Goal: Browse casually: Explore the website without a specific task or goal

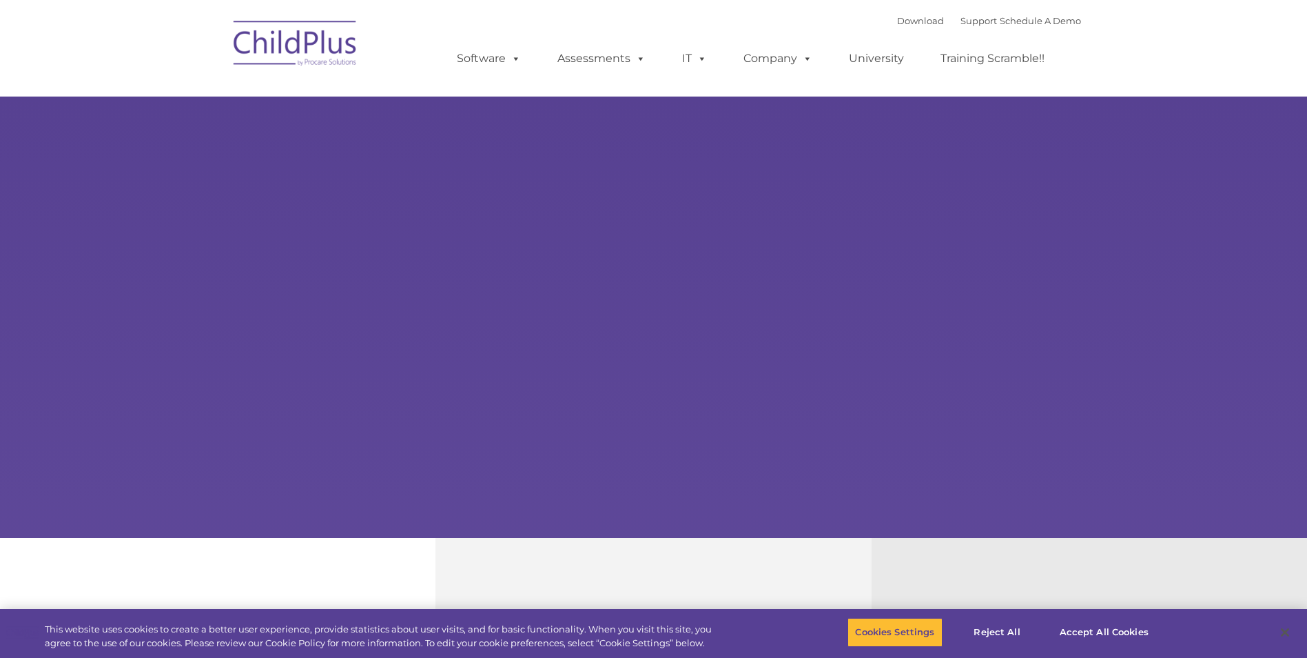
select select "MEDIUM"
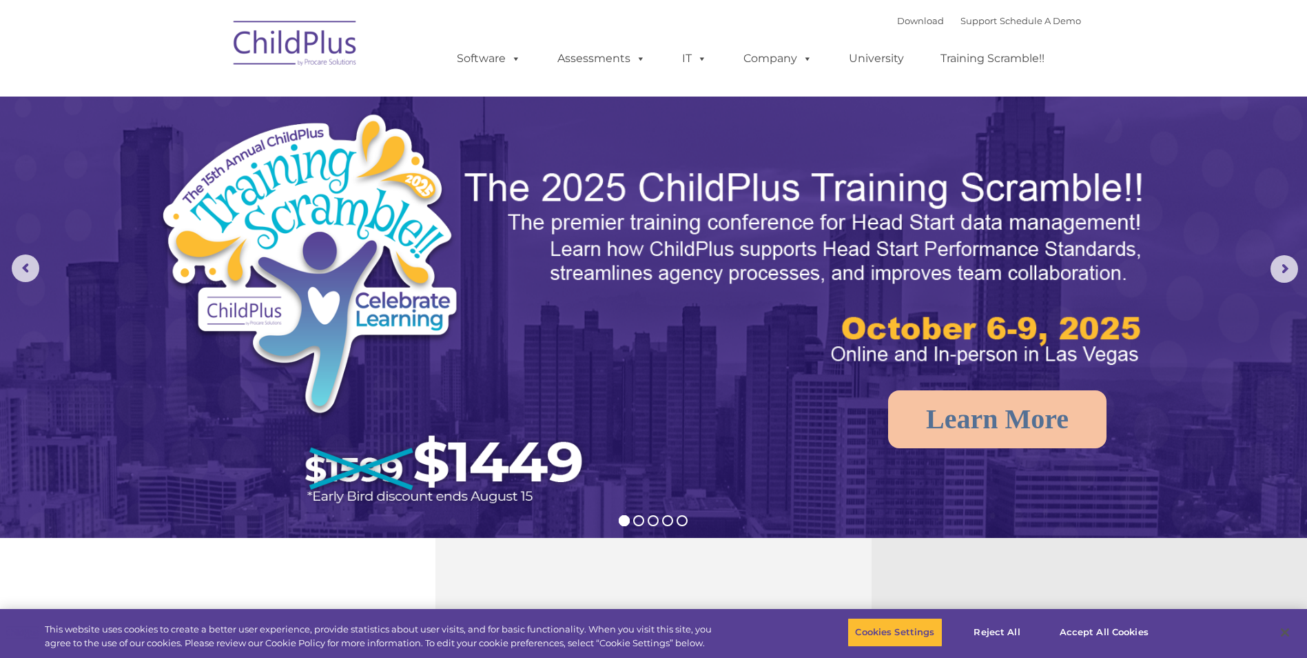
click at [312, 51] on img at bounding box center [296, 45] width 138 height 69
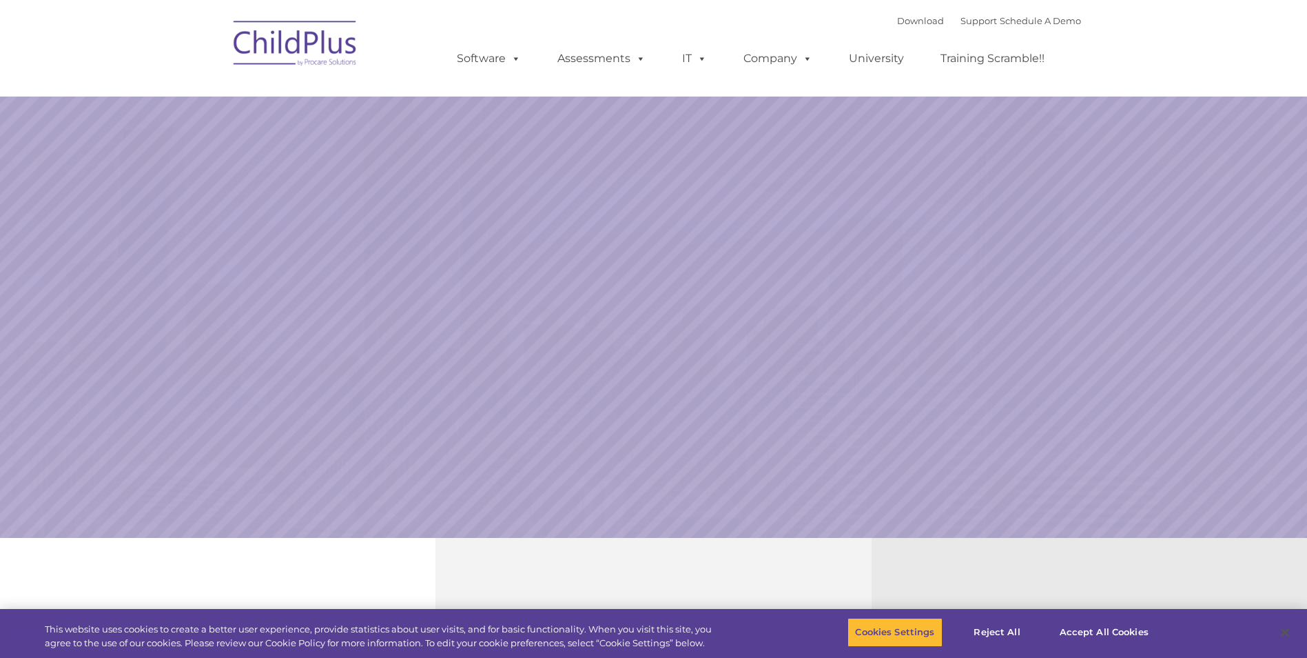
select select "MEDIUM"
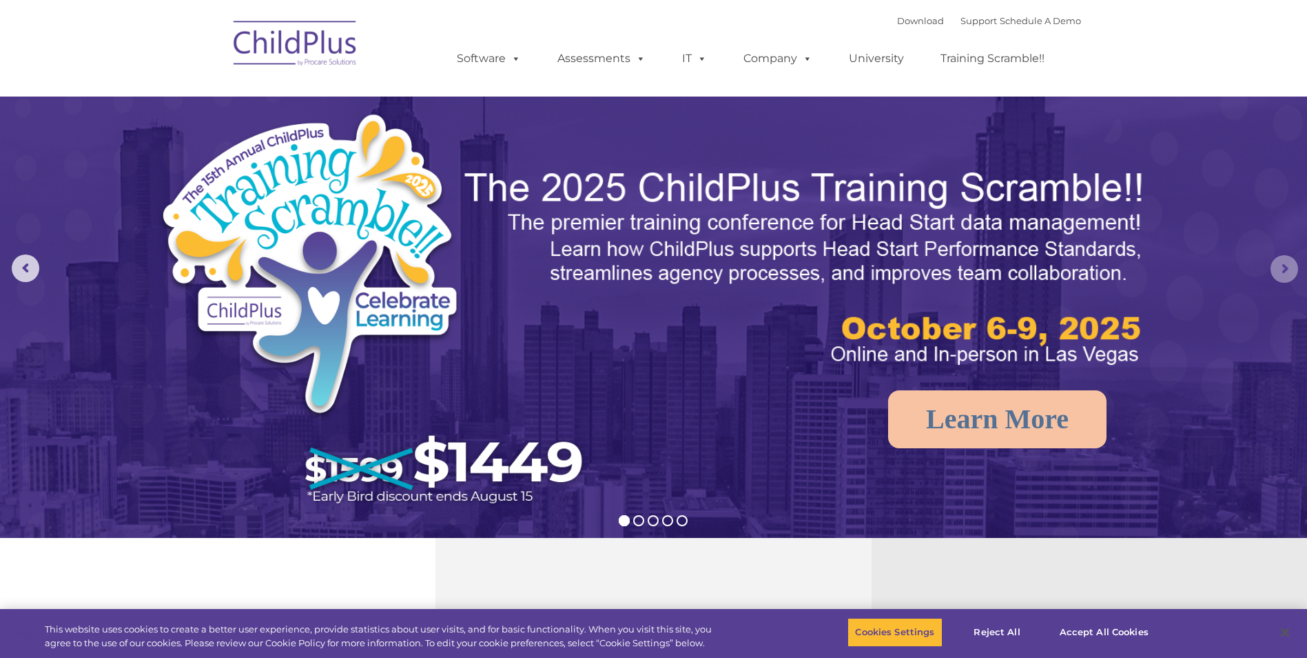
click at [1291, 274] on rs-arrow at bounding box center [1285, 269] width 28 height 28
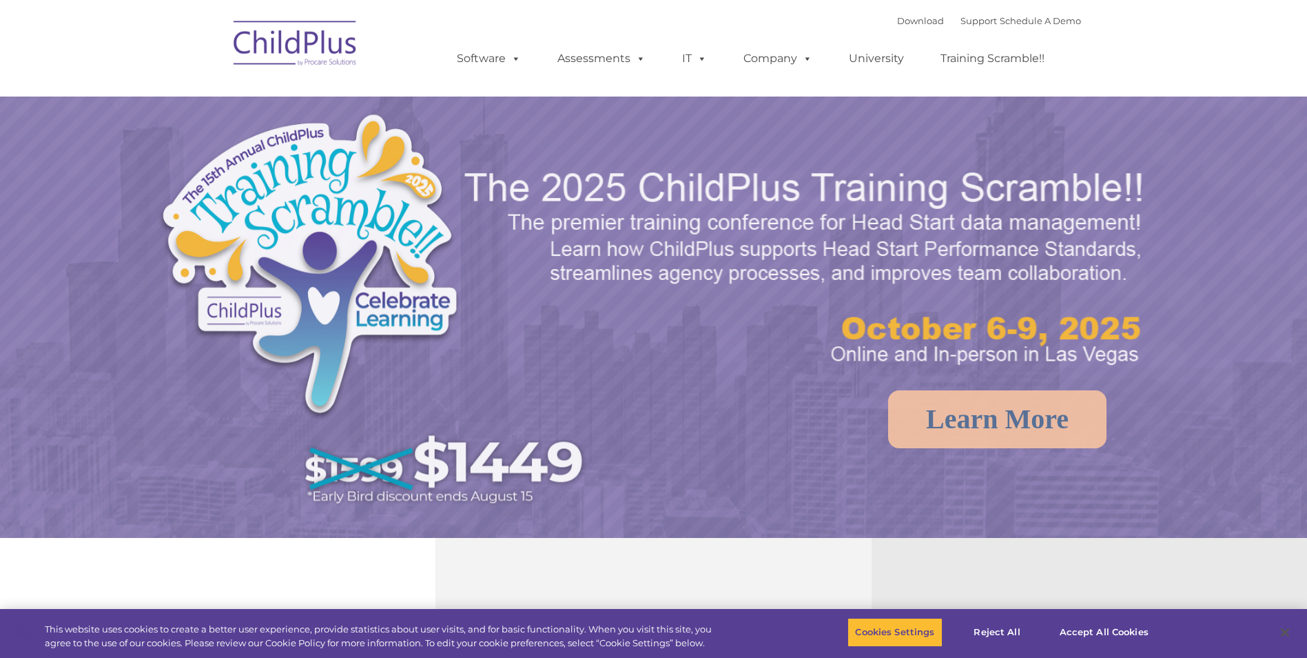
select select "MEDIUM"
